Goal: Task Accomplishment & Management: Manage account settings

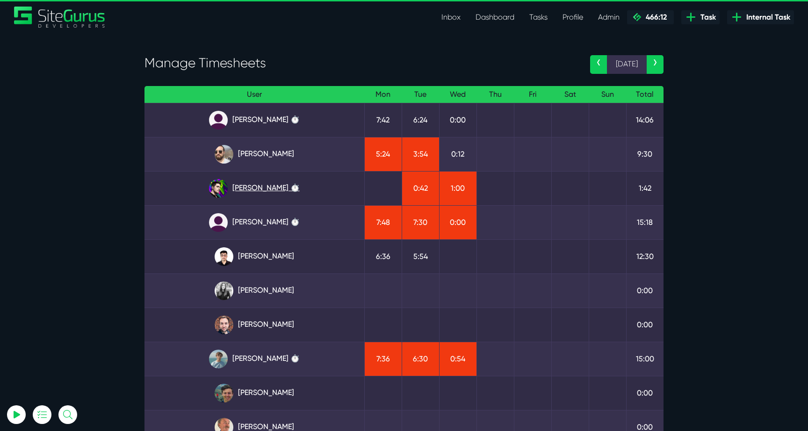
click at [277, 189] on link "Josh Carter ⏱️" at bounding box center [254, 188] width 205 height 19
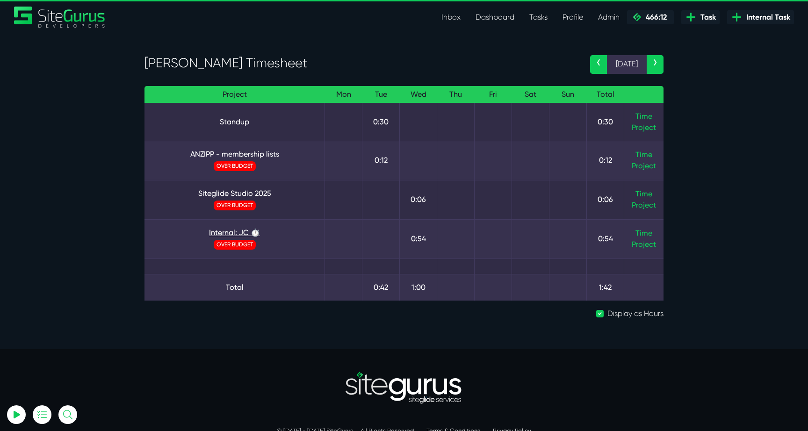
type input "luke@sitegurus.io"
click at [231, 232] on link "Internal: JC ⏱️" at bounding box center [234, 232] width 165 height 11
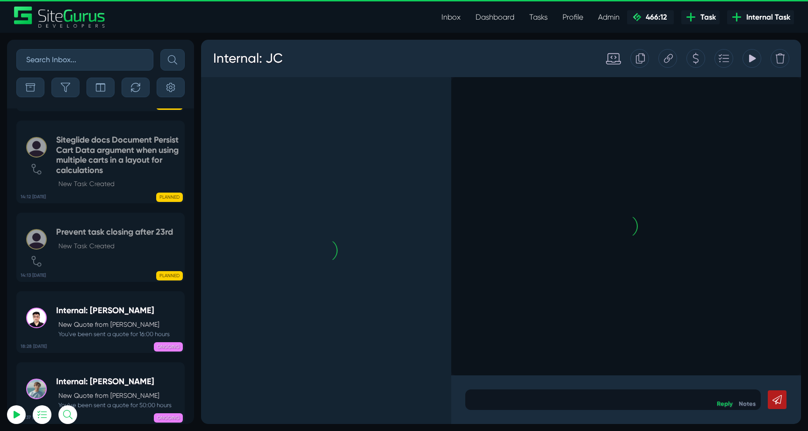
scroll to position [-2378, 0]
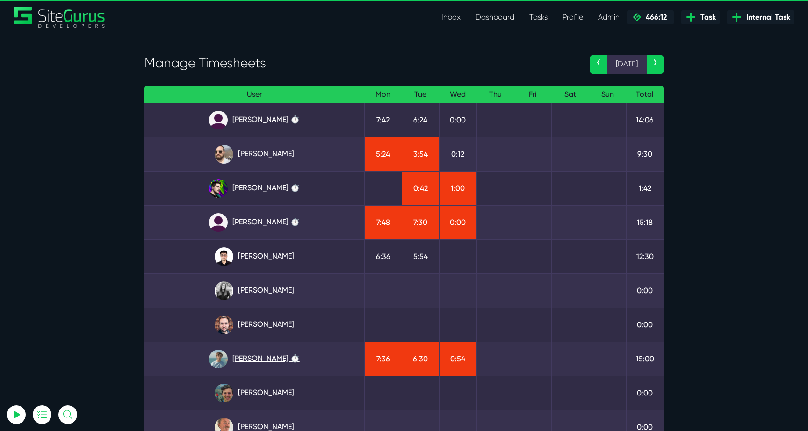
click at [257, 364] on link "Matt Jones ⏱️" at bounding box center [254, 359] width 205 height 19
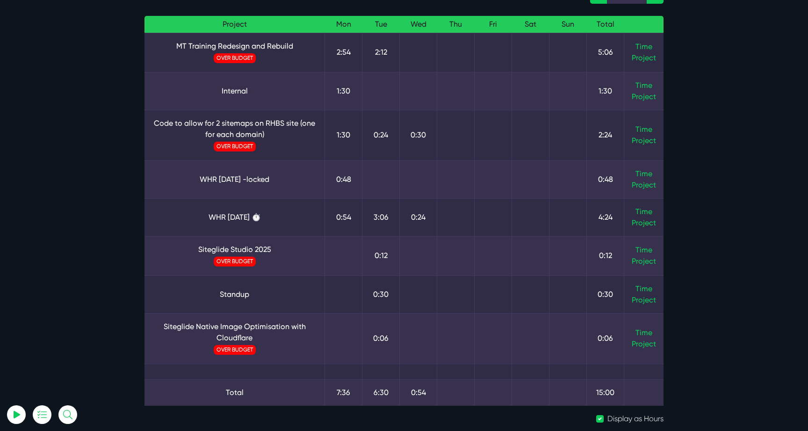
scroll to position [93, 0]
